Goal: Check status: Check status

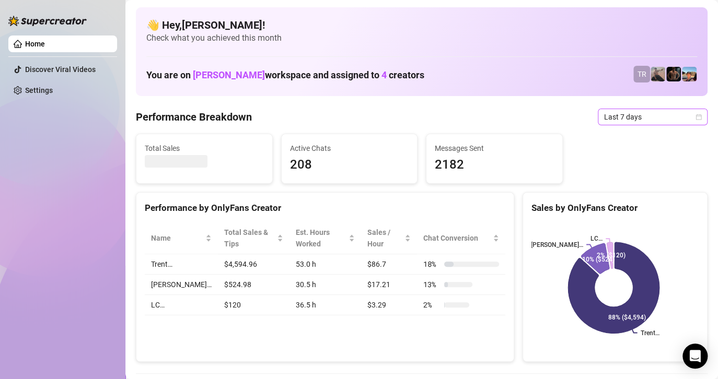
click at [617, 114] on span "Last 7 days" at bounding box center [652, 117] width 97 height 16
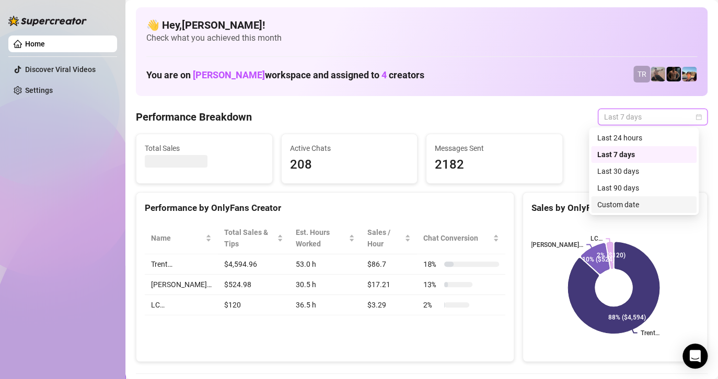
click at [615, 208] on div "Custom date" at bounding box center [643, 204] width 93 height 11
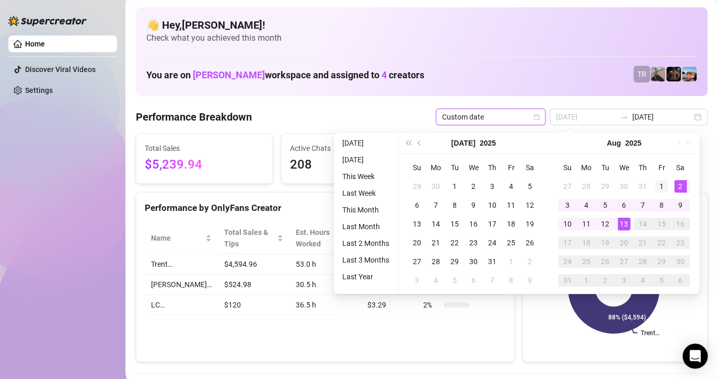
type input "2025-08-01"
click at [661, 183] on div "1" at bounding box center [661, 186] width 13 height 13
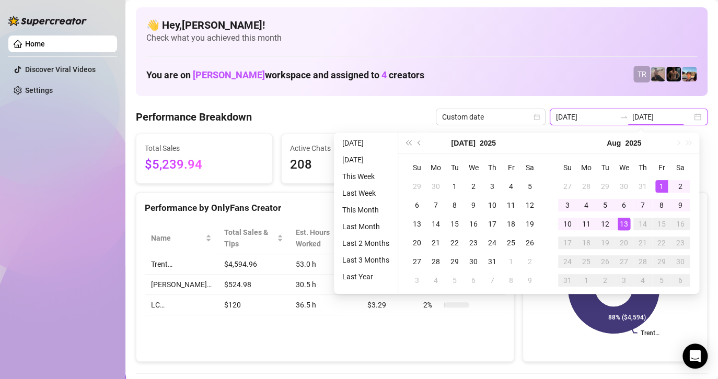
type input "2025-08-13"
click at [624, 221] on div "13" at bounding box center [623, 224] width 13 height 13
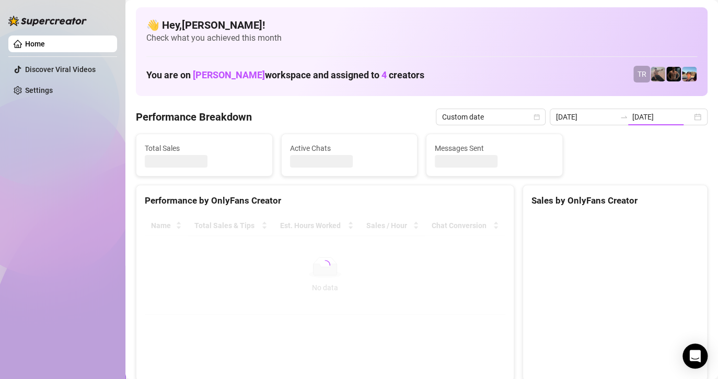
type input "2025-08-01"
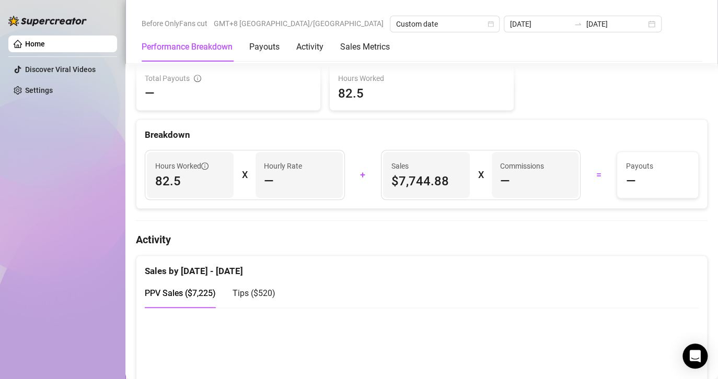
scroll to position [366, 0]
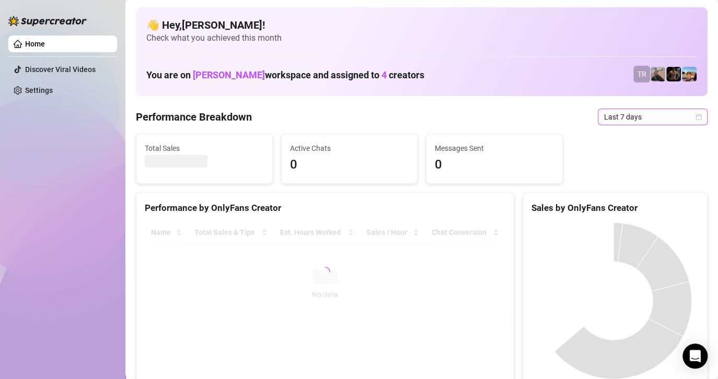
click at [651, 119] on span "Last 7 days" at bounding box center [652, 117] width 97 height 16
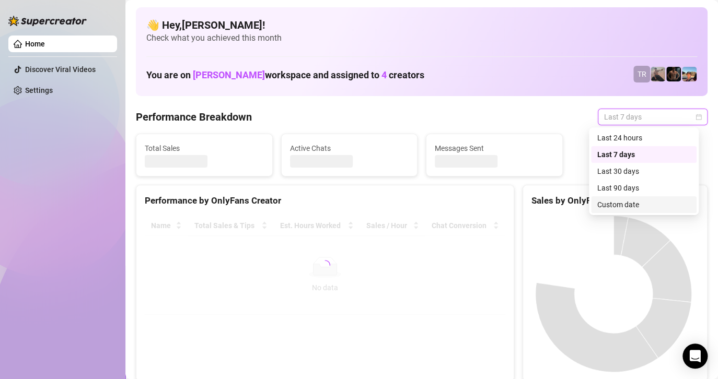
click at [620, 212] on div "Custom date" at bounding box center [644, 204] width 106 height 17
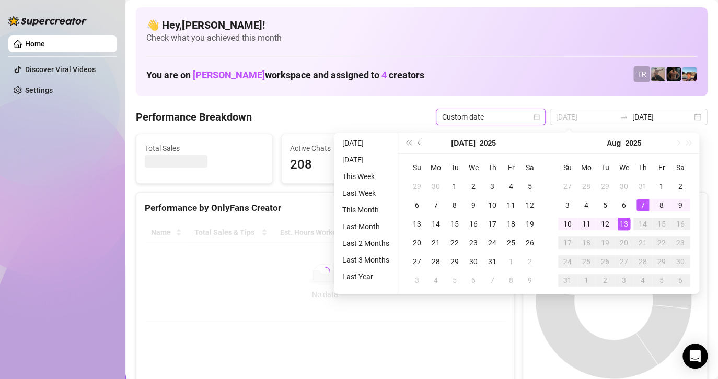
type input "2025-08-13"
click at [623, 225] on div "13" at bounding box center [623, 224] width 13 height 13
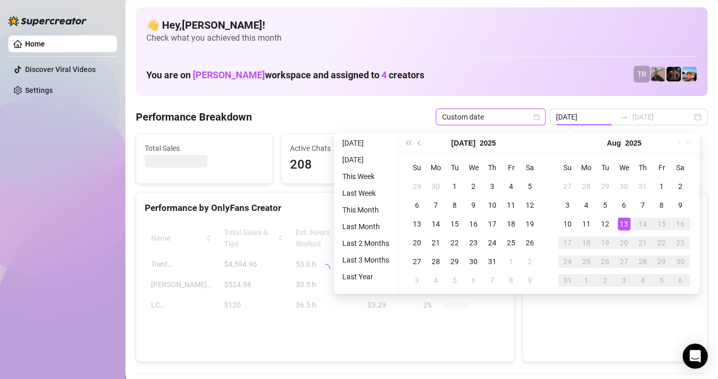
click at [623, 225] on div "13" at bounding box center [623, 224] width 13 height 13
type input "2025-08-13"
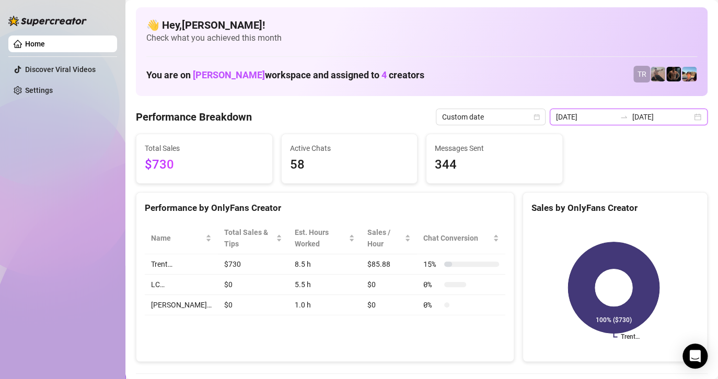
click at [632, 112] on input "2025-08-13" at bounding box center [662, 116] width 60 height 11
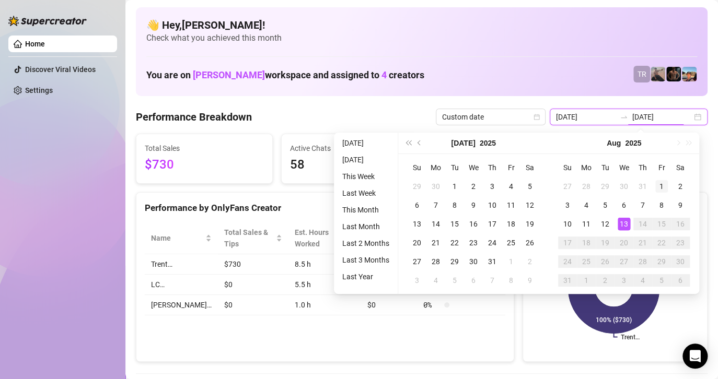
type input "2025-08-01"
click at [665, 179] on td "1" at bounding box center [661, 186] width 19 height 19
type input "2025-08-13"
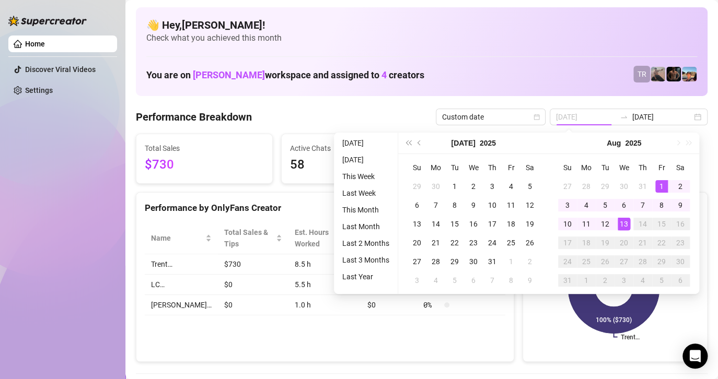
click at [623, 221] on div "13" at bounding box center [623, 224] width 13 height 13
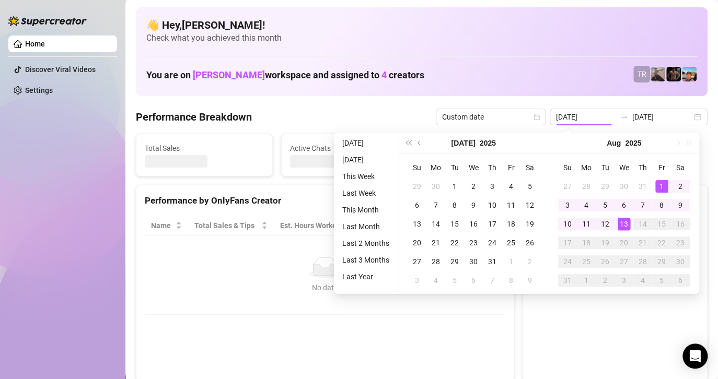
type input "2025-08-01"
type input "2025-08-13"
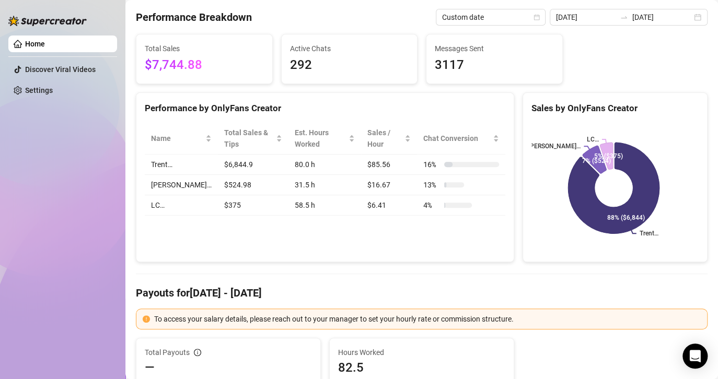
scroll to position [104, 0]
